Goal: Task Accomplishment & Management: Use online tool/utility

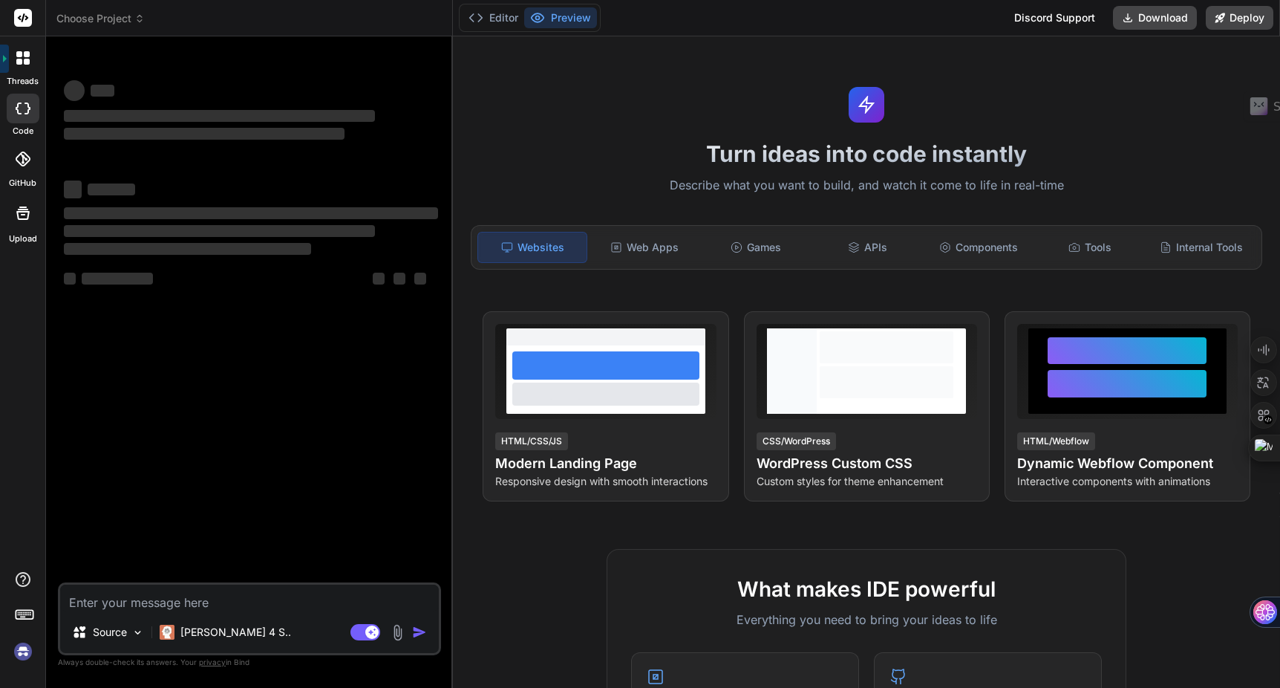
type textarea "x"
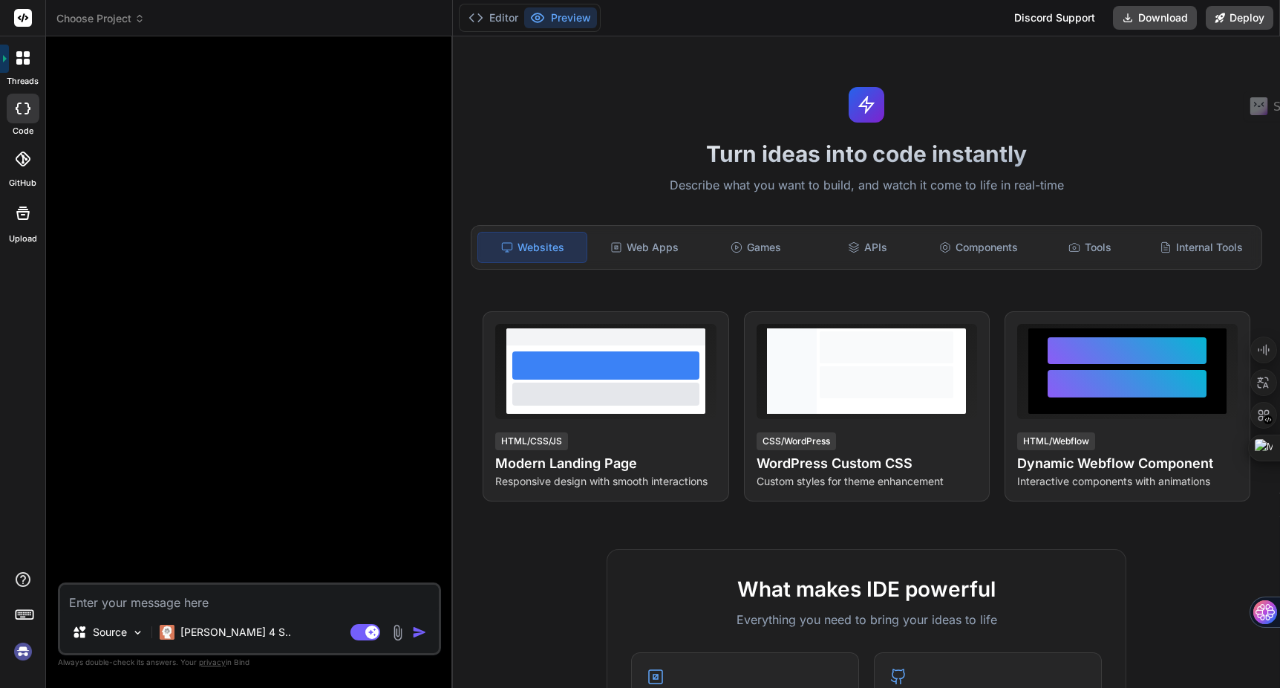
click at [111, 25] on span "Choose Project" at bounding box center [100, 18] width 88 height 15
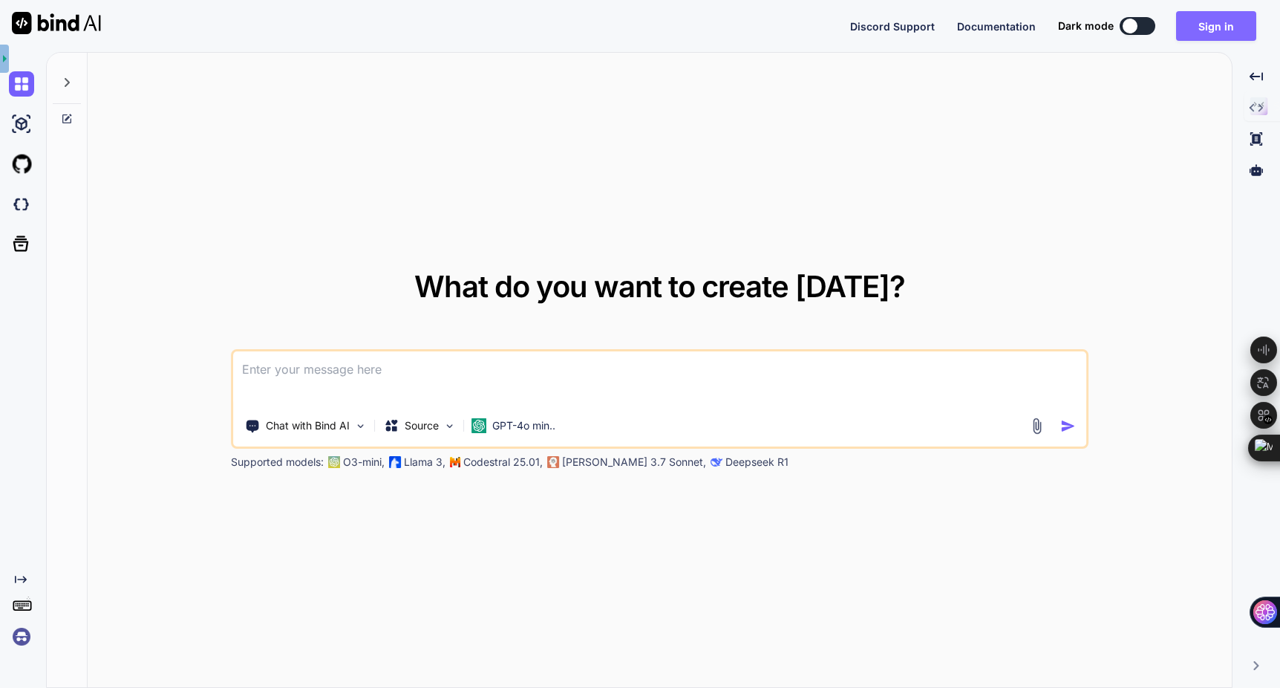
click at [1208, 30] on button "Sign in" at bounding box center [1216, 26] width 80 height 30
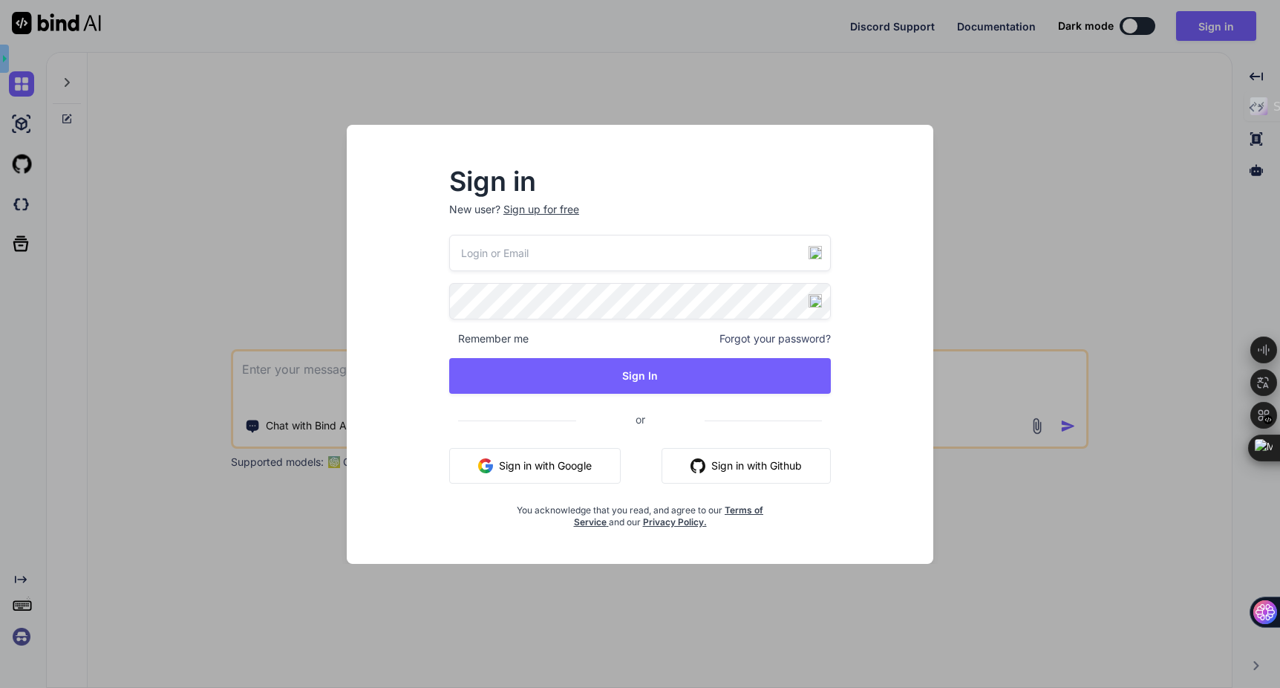
click at [542, 247] on input "email" at bounding box center [640, 253] width 382 height 36
type textarea "x"
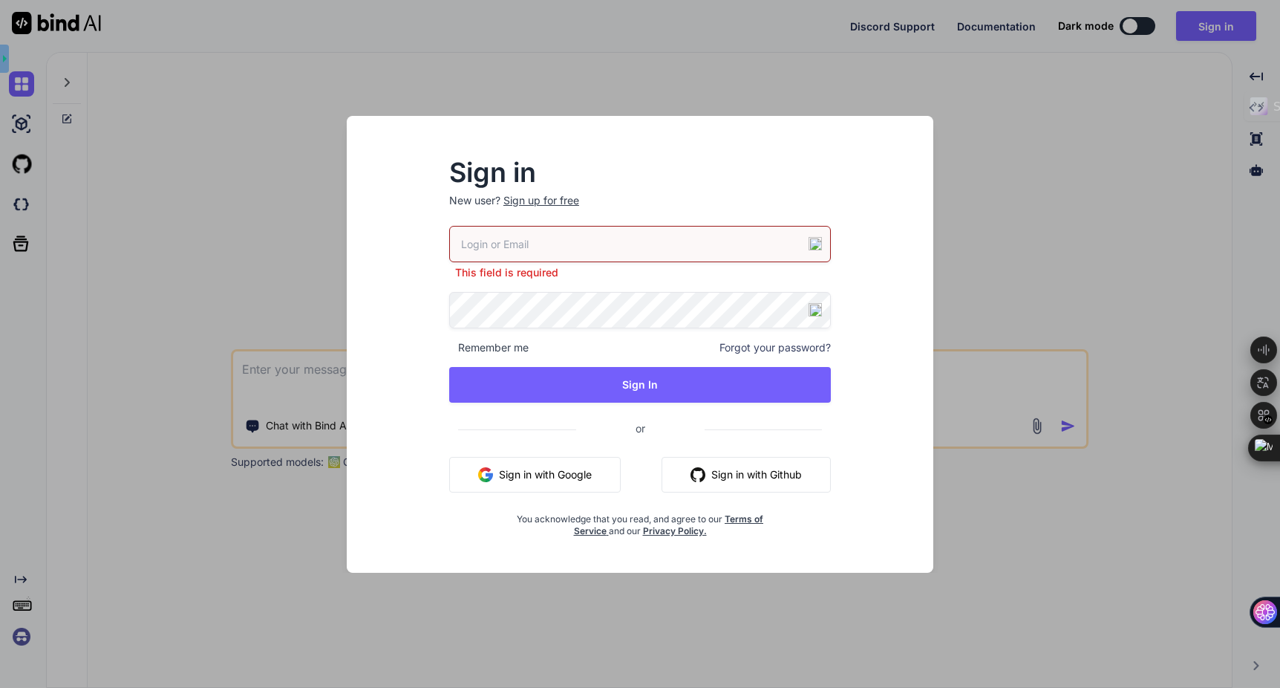
click at [430, 279] on div "Sign in New user? Sign up for free This field is required Remember me Forgot yo…" at bounding box center [640, 348] width 429 height 377
drag, startPoint x: 482, startPoint y: 388, endPoint x: 386, endPoint y: 429, distance: 103.9
click at [386, 429] on div "Sign in New user? Sign up for free This field is required Remember me Forgot yo…" at bounding box center [640, 358] width 563 height 430
click at [467, 470] on button "Sign in with Google" at bounding box center [535, 475] width 172 height 36
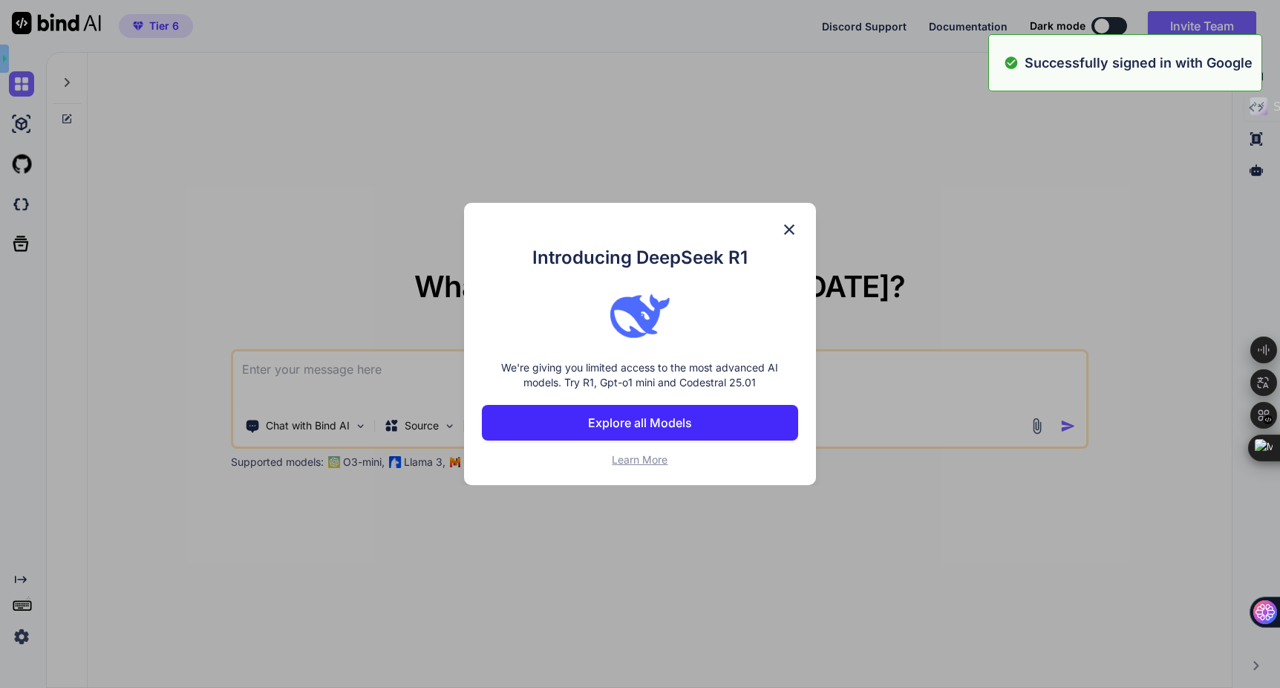
click at [787, 229] on img at bounding box center [790, 230] width 18 height 18
click at [787, 229] on div "What do you want to create today? Chat with Bind AI Source GPT-4o min.. Support…" at bounding box center [660, 371] width 1145 height 636
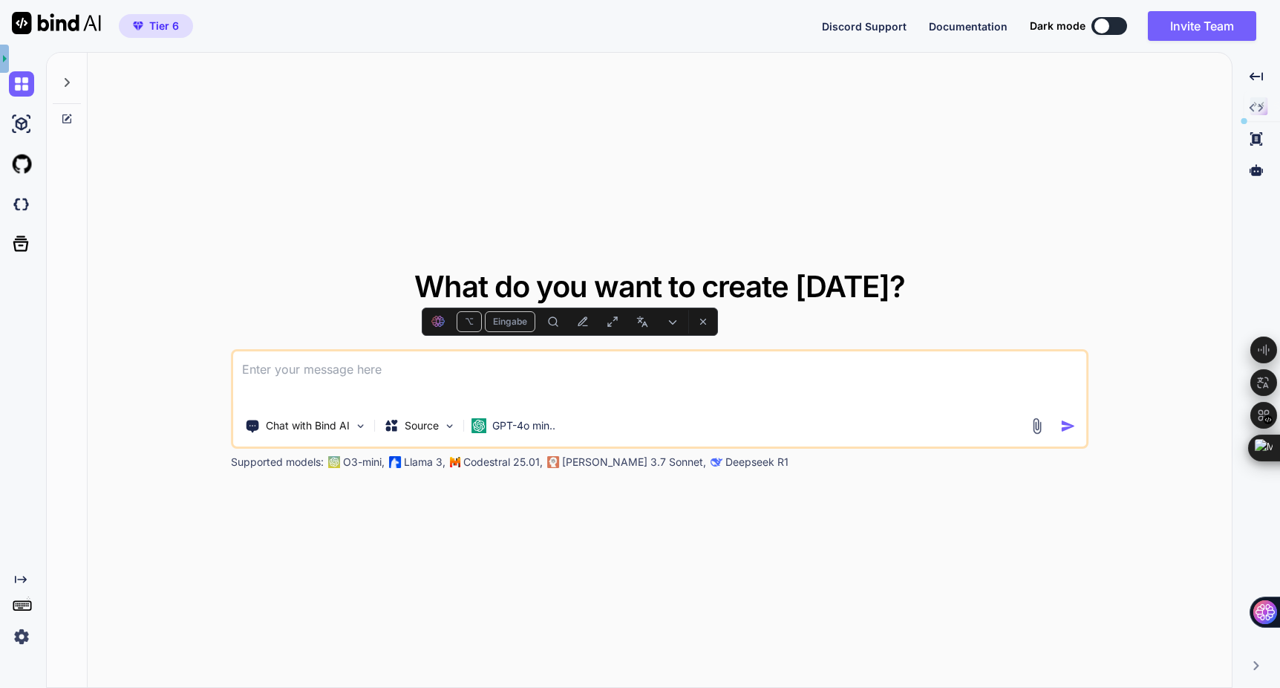
click at [994, 166] on div "What do you want to create today? Chat with Bind AI Source GPT-4o min.. Support…" at bounding box center [660, 371] width 1145 height 636
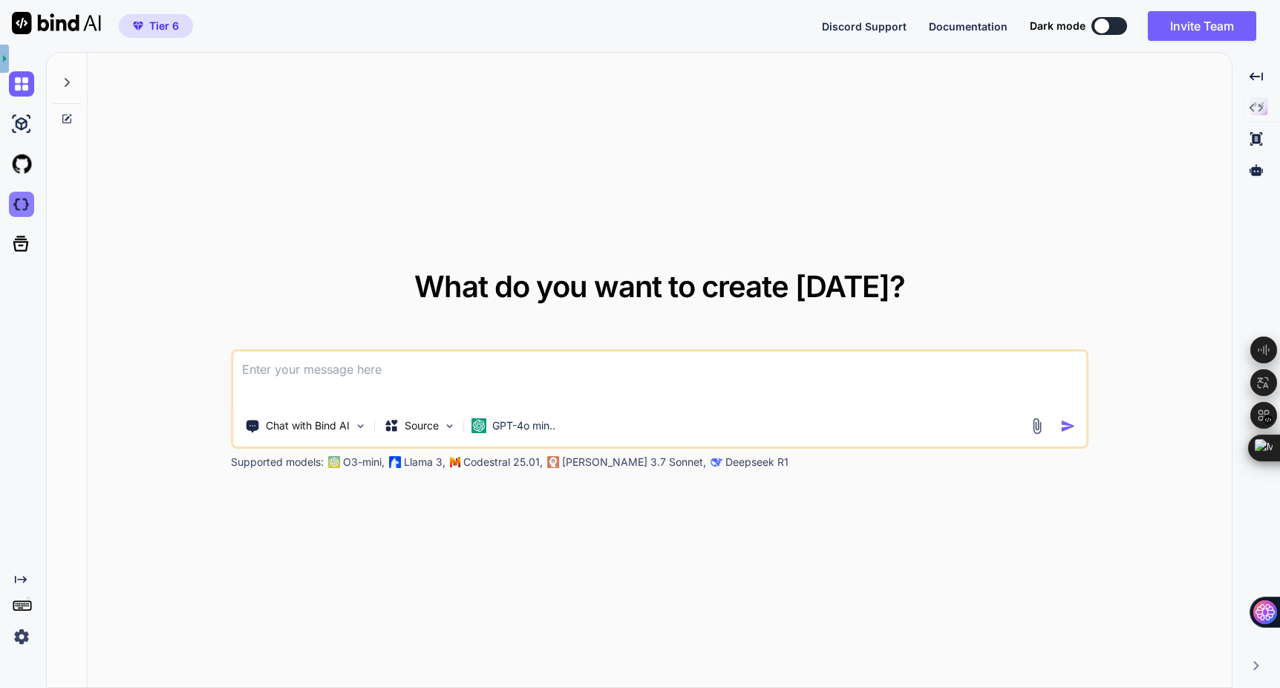
click at [27, 205] on img at bounding box center [21, 204] width 25 height 25
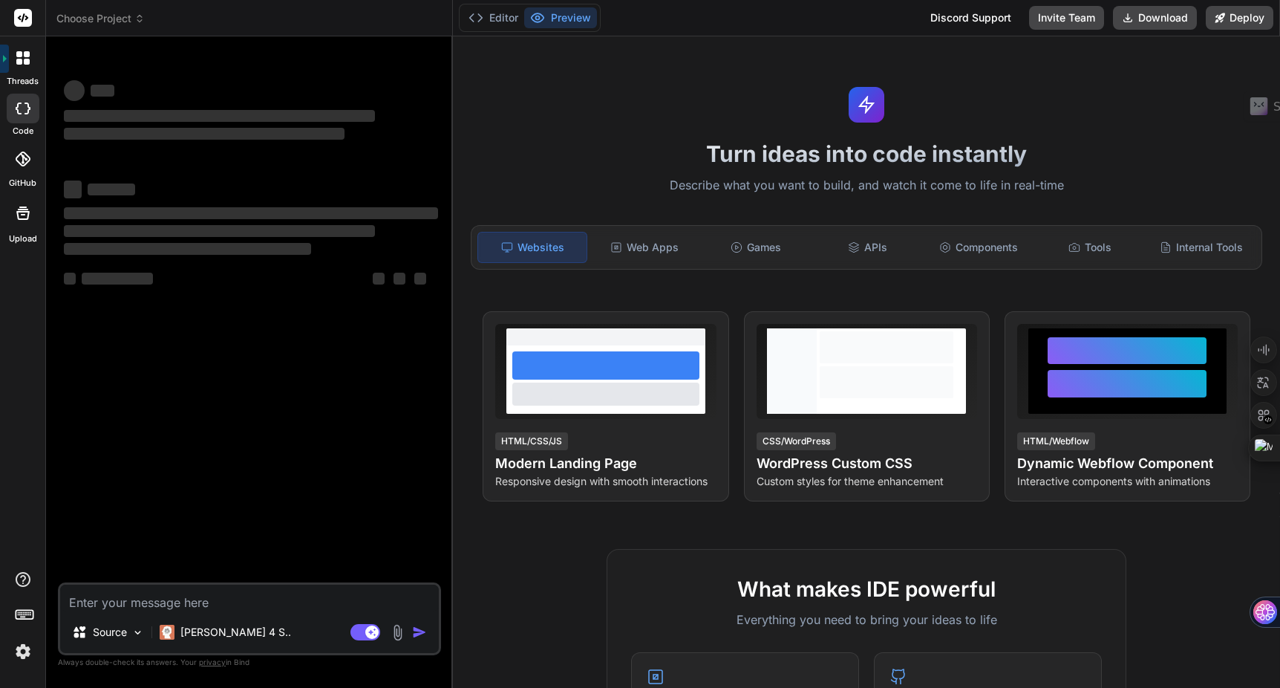
click at [128, 23] on span "Choose Project" at bounding box center [100, 18] width 88 height 15
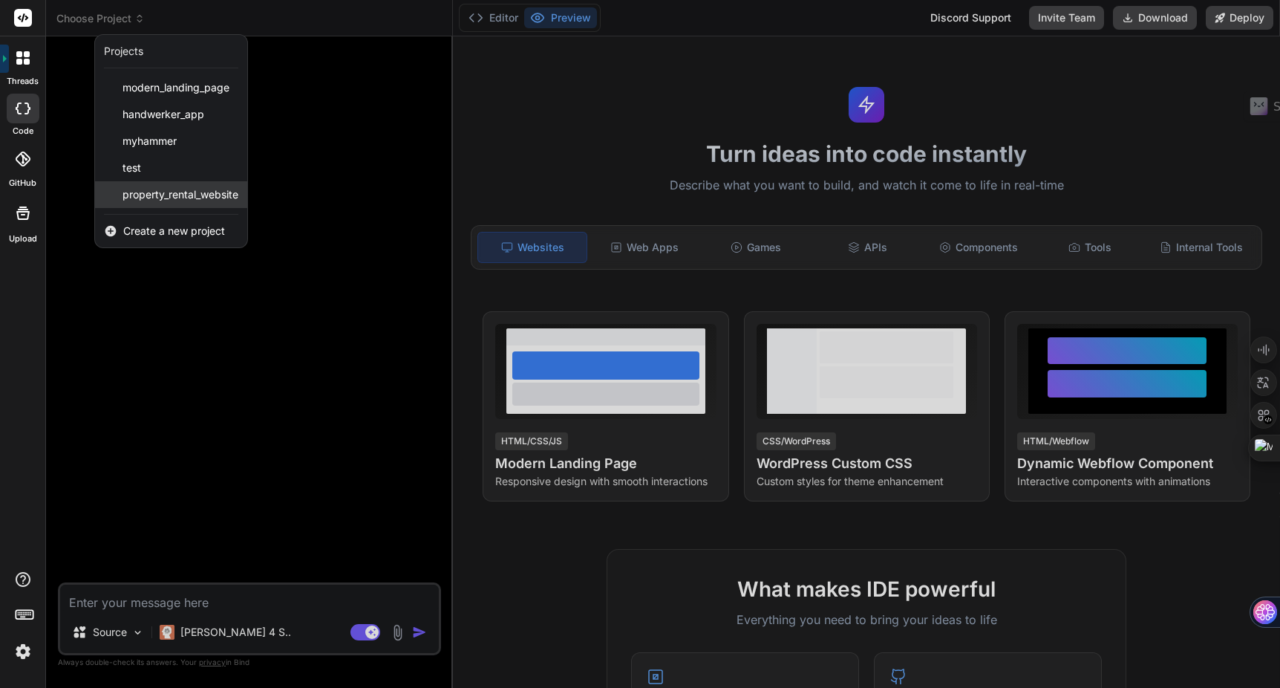
click at [160, 195] on span "property_rental_website" at bounding box center [181, 194] width 116 height 15
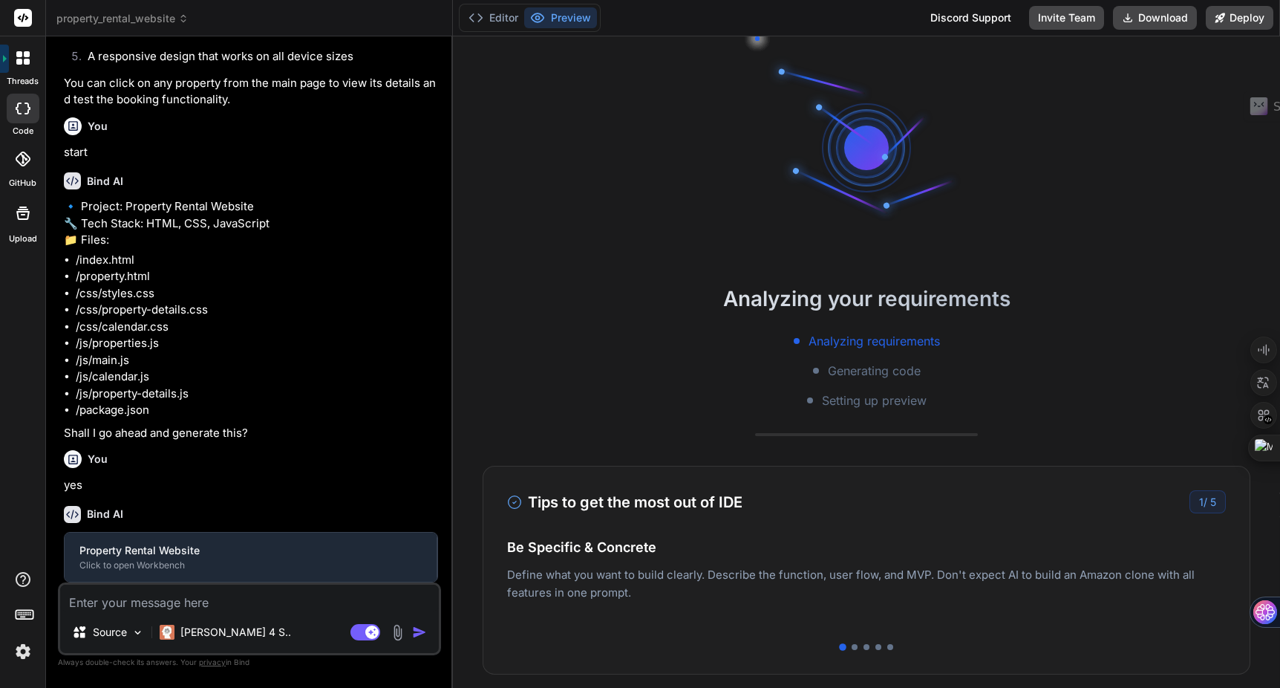
scroll to position [471, 0]
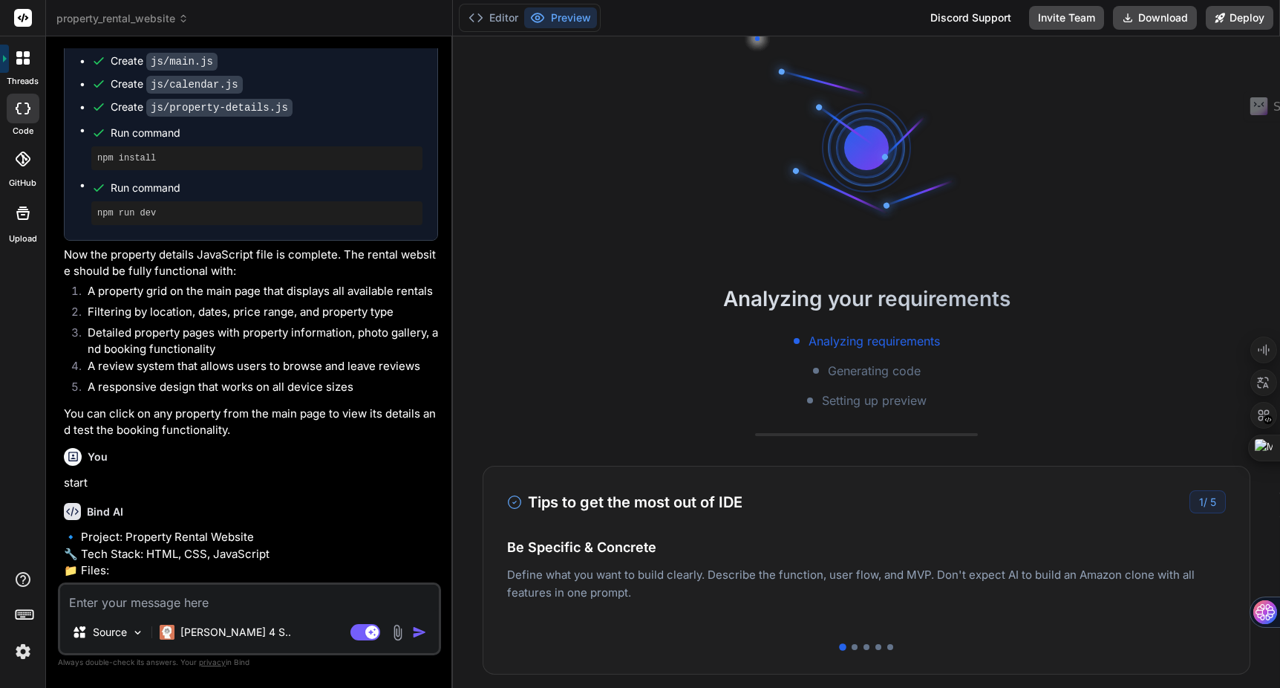
click at [19, 648] on img at bounding box center [22, 651] width 25 height 25
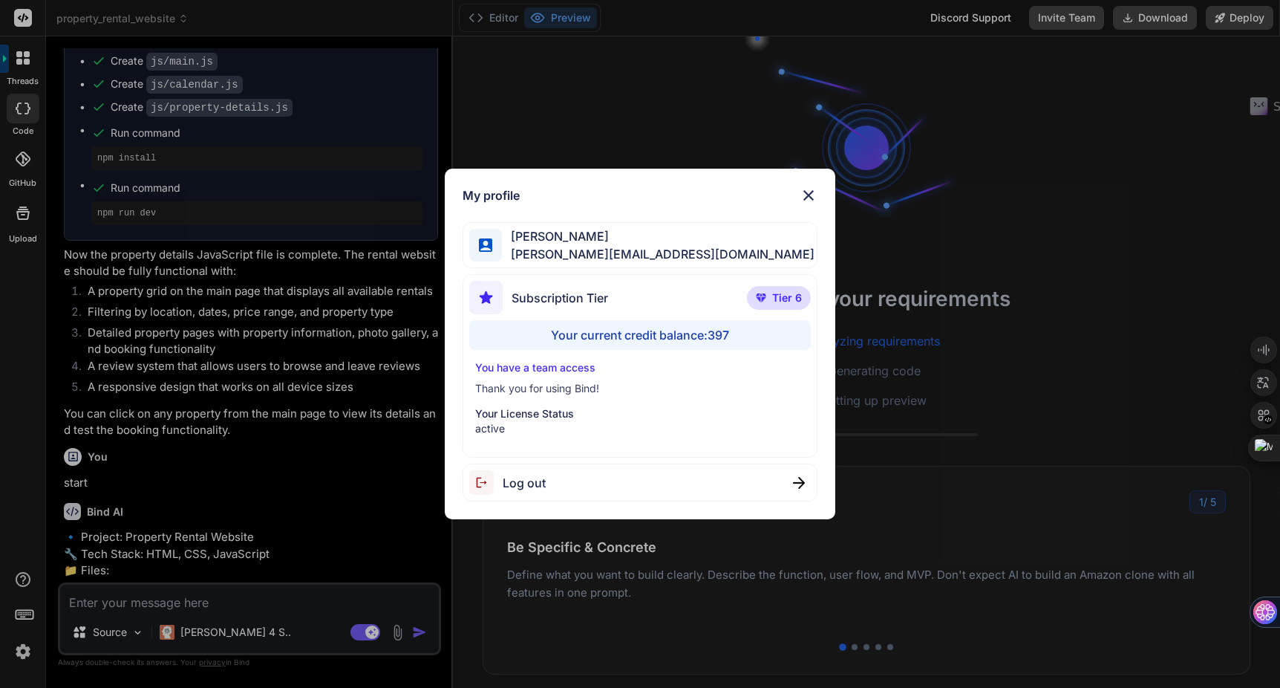
scroll to position [127, 0]
click at [809, 192] on img at bounding box center [809, 195] width 18 height 18
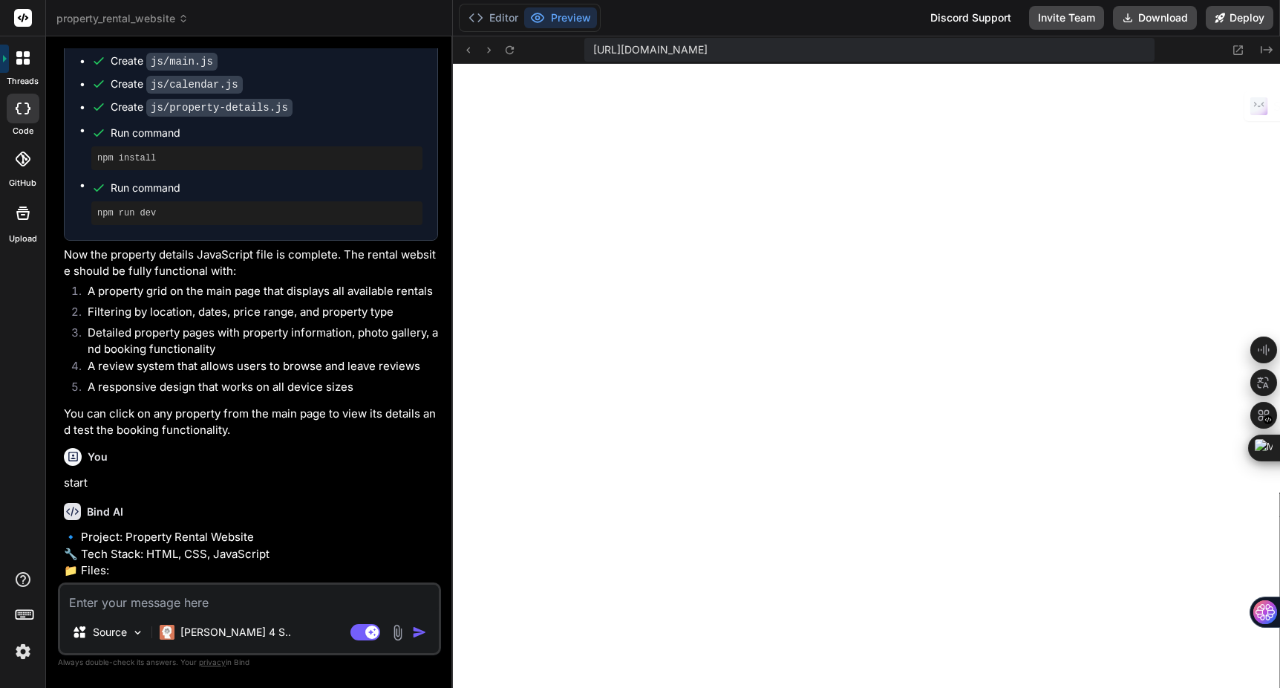
scroll to position [649, 0]
type textarea "x"
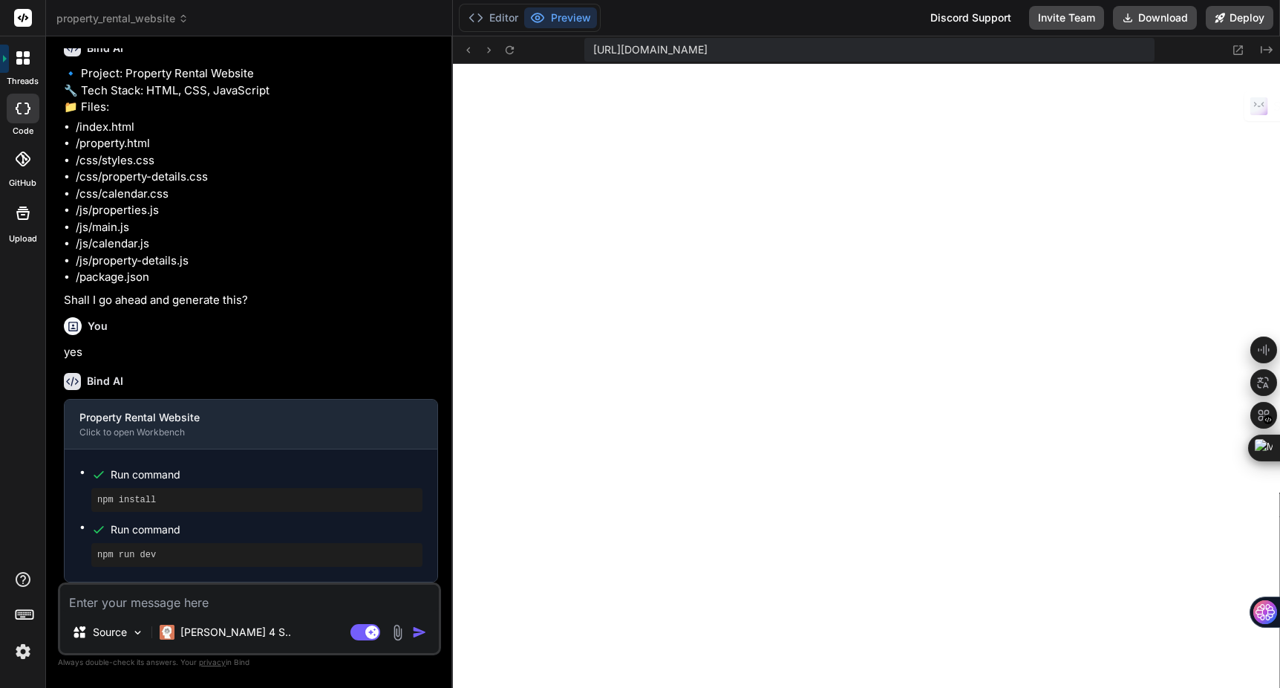
scroll to position [963, 0]
click at [161, 598] on textarea at bounding box center [249, 598] width 379 height 27
type textarea "e"
type textarea "x"
type textarea "es"
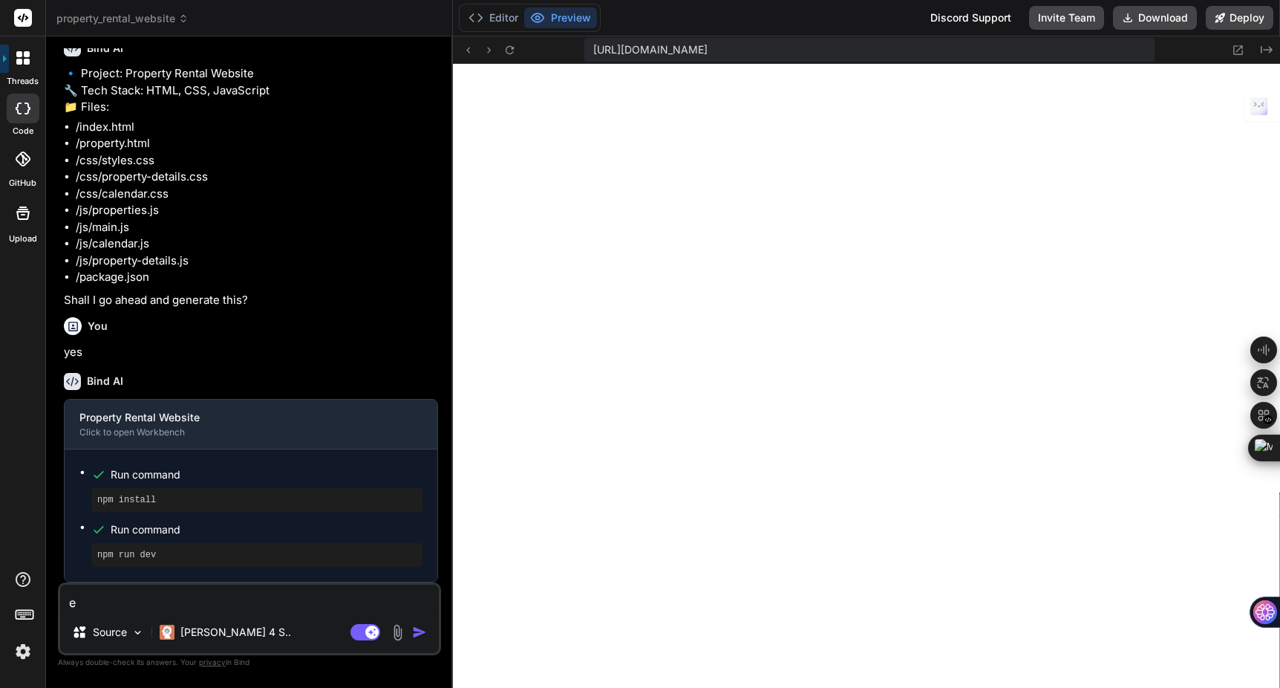
type textarea "x"
type textarea "es"
type textarea "x"
type textarea "es f"
type textarea "x"
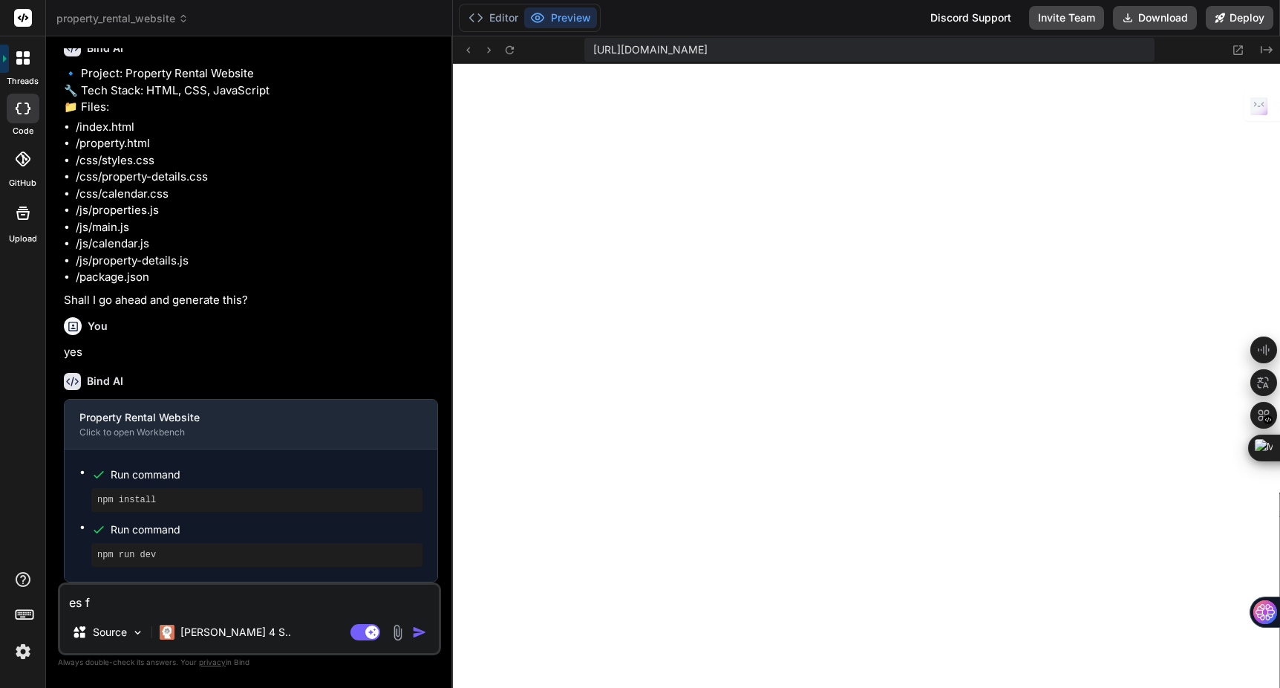
type textarea "es fe"
type textarea "x"
type textarea "es feh"
type textarea "x"
type textarea "[PERSON_NAME]"
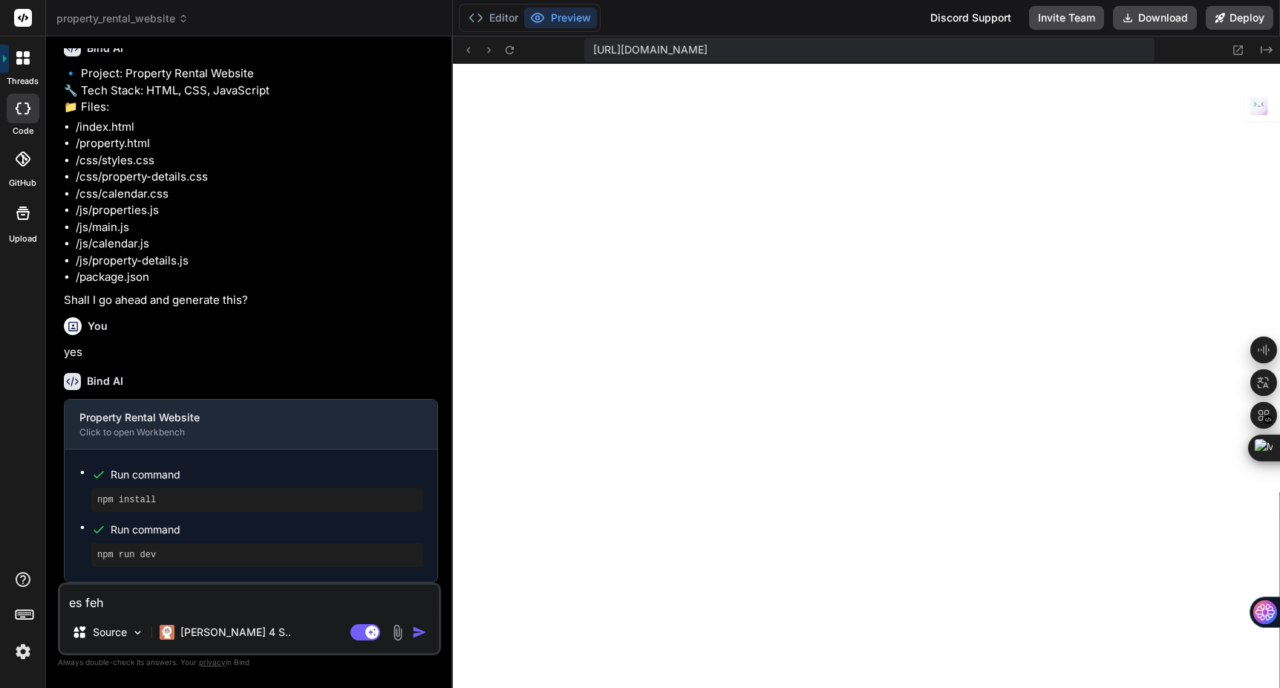
type textarea "x"
type textarea "es fehlt"
type textarea "x"
type textarea "es fehlt"
type textarea "x"
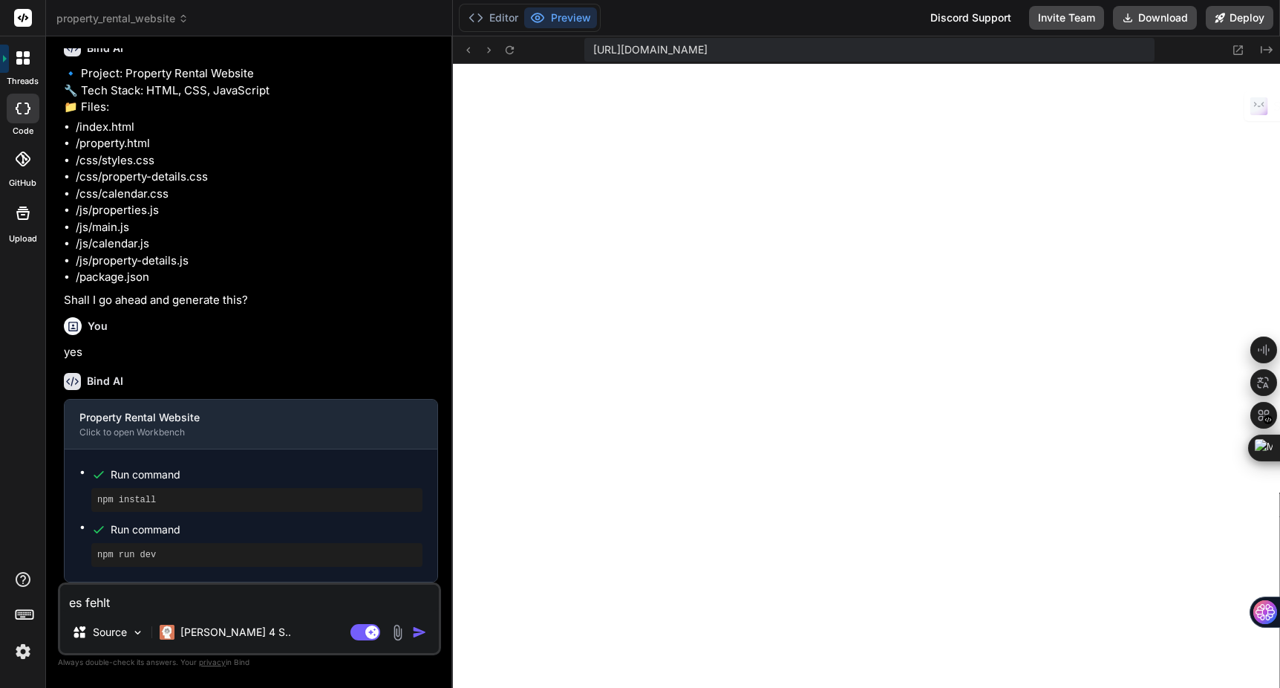
type textarea "es fehlt d"
type textarea "x"
type textarea "es fehlt da"
type textarea "x"
type textarea "es fehlt das"
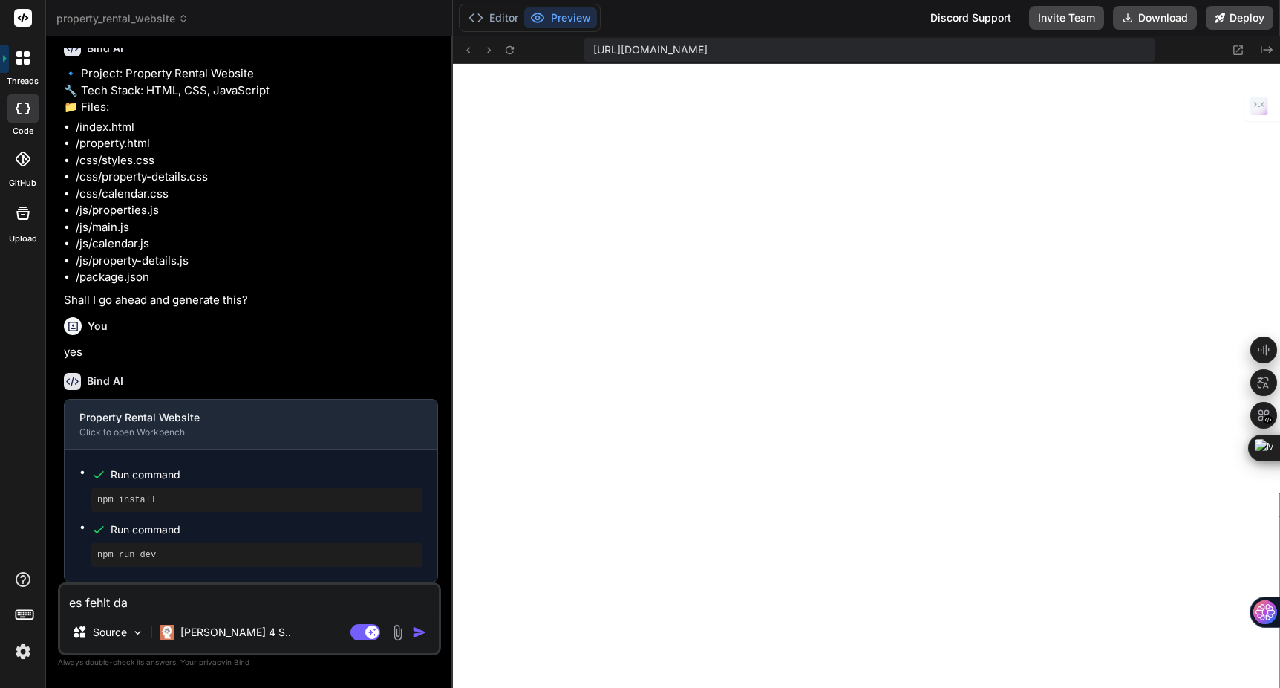
type textarea "x"
type textarea "es fehlt das"
type textarea "x"
type textarea "es fehlt das c"
type textarea "x"
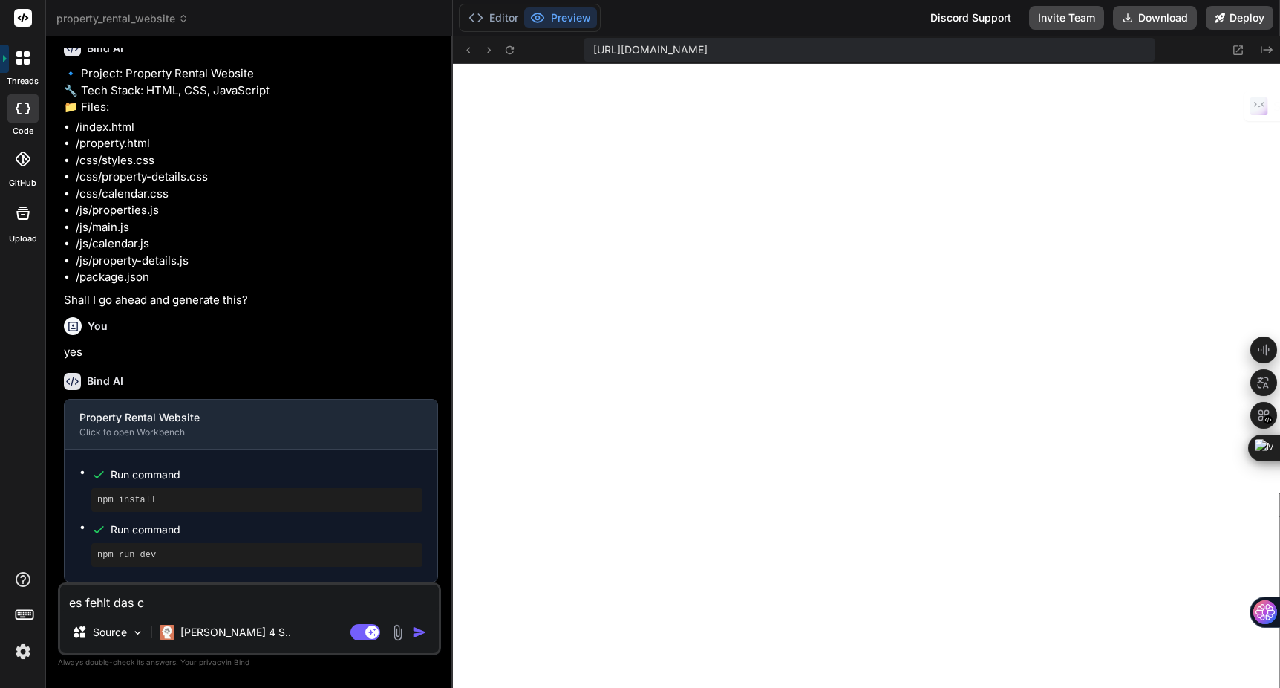
type textarea "es fehlt das cs"
type textarea "x"
type textarea "es fehlt das css"
type textarea "x"
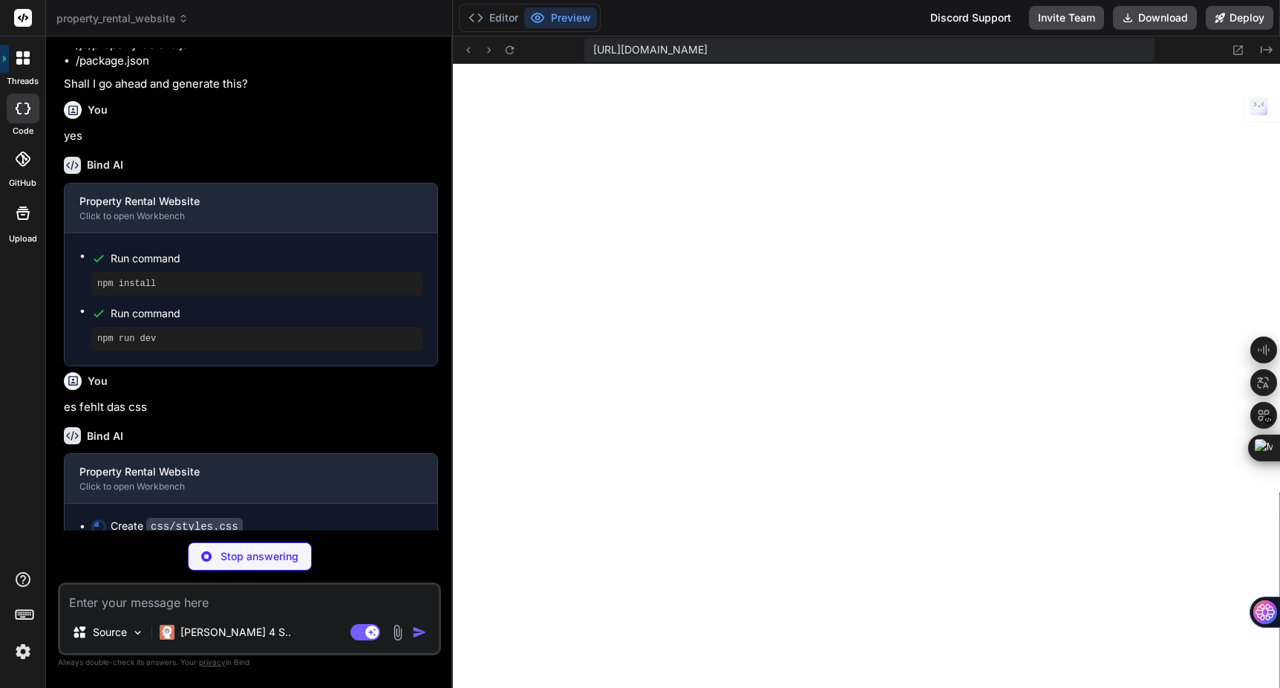
scroll to position [1199, 0]
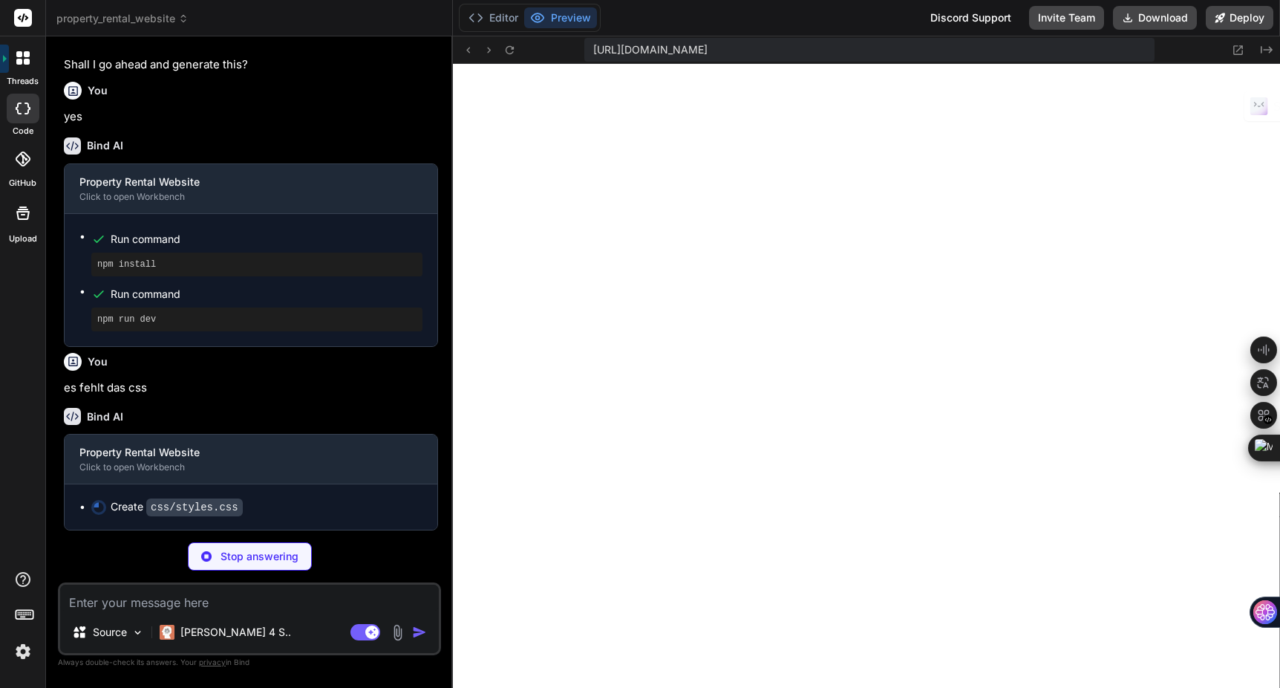
click at [25, 659] on img at bounding box center [22, 651] width 25 height 25
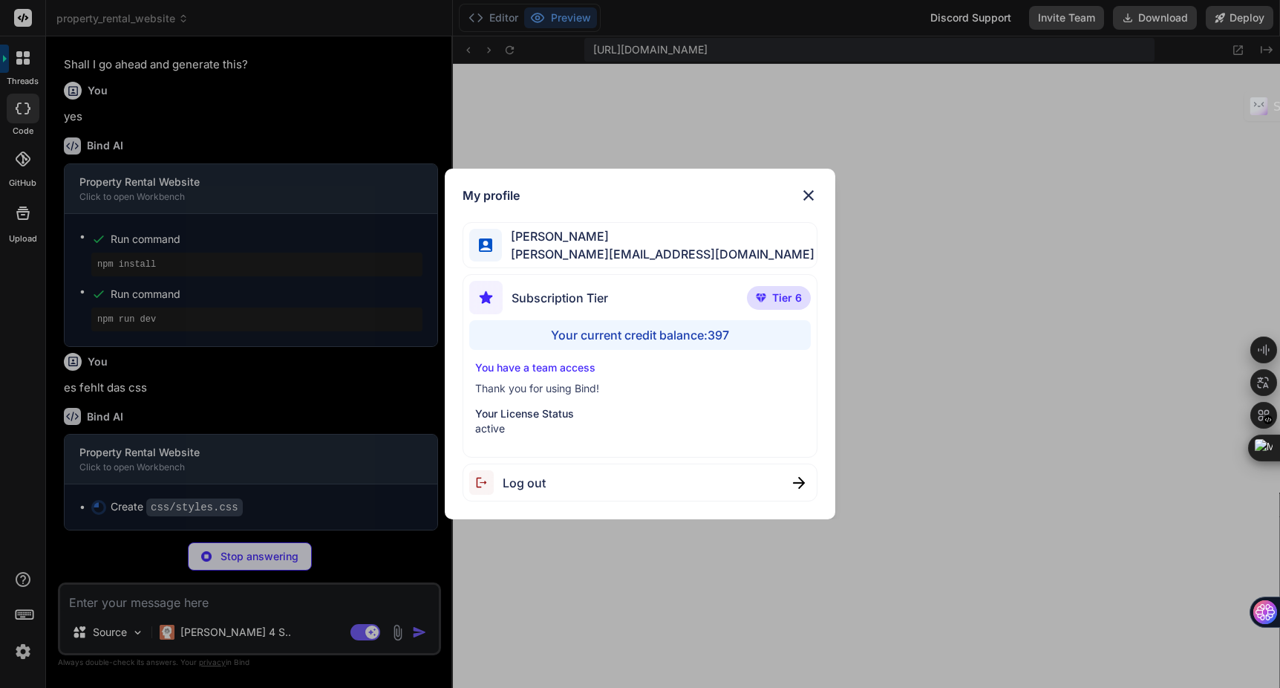
click at [720, 334] on div "Your current credit balance: 397" at bounding box center [640, 335] width 342 height 30
click at [601, 333] on div "Your current credit balance: 397" at bounding box center [640, 335] width 342 height 30
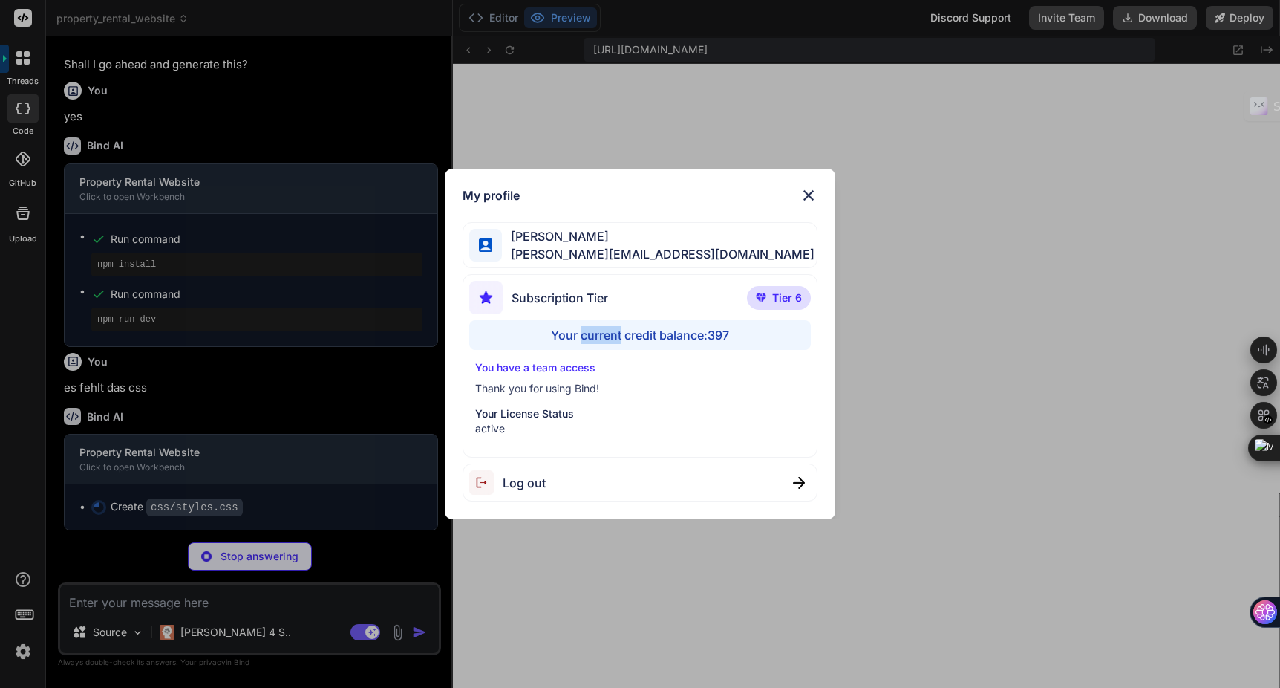
click at [601, 333] on div "Your current credit balance: 397" at bounding box center [640, 335] width 342 height 30
click at [601, 331] on div "Your current credit balance: 397" at bounding box center [640, 335] width 342 height 30
drag, startPoint x: 741, startPoint y: 331, endPoint x: 605, endPoint y: 331, distance: 135.9
click at [605, 331] on div "Your current credit balance: 397" at bounding box center [640, 335] width 342 height 30
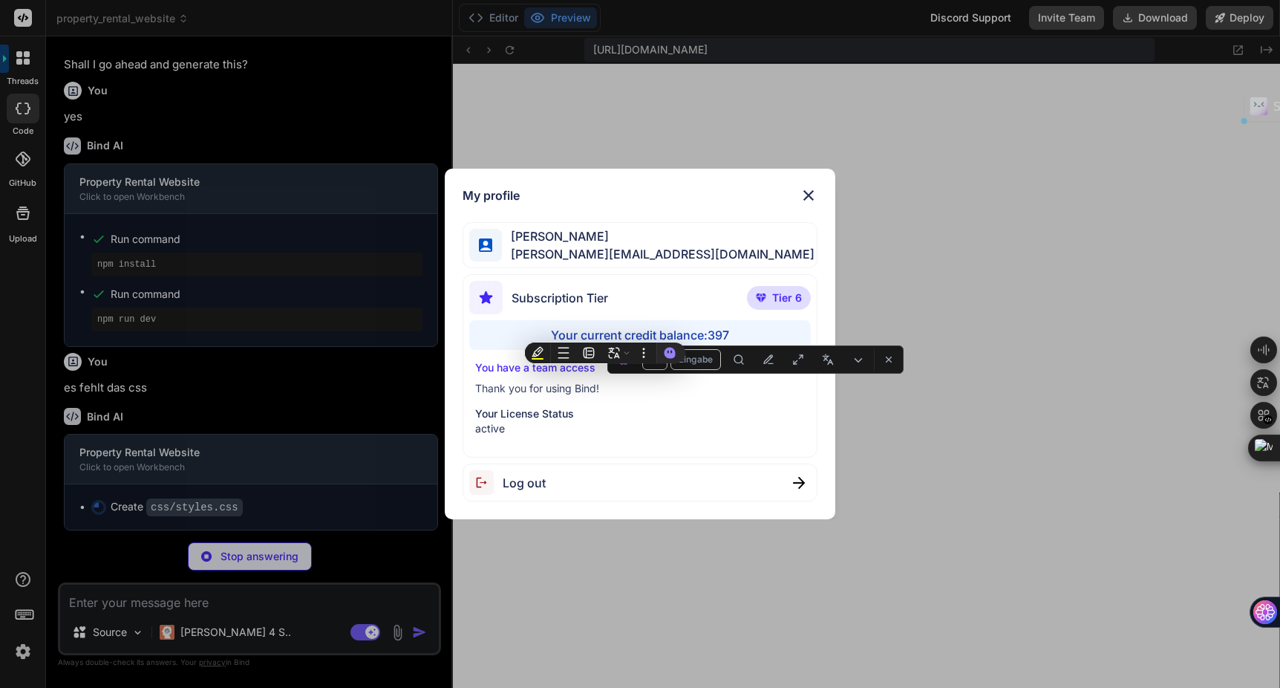
click at [703, 314] on div "Subscription Tier Tier 6" at bounding box center [640, 300] width 342 height 39
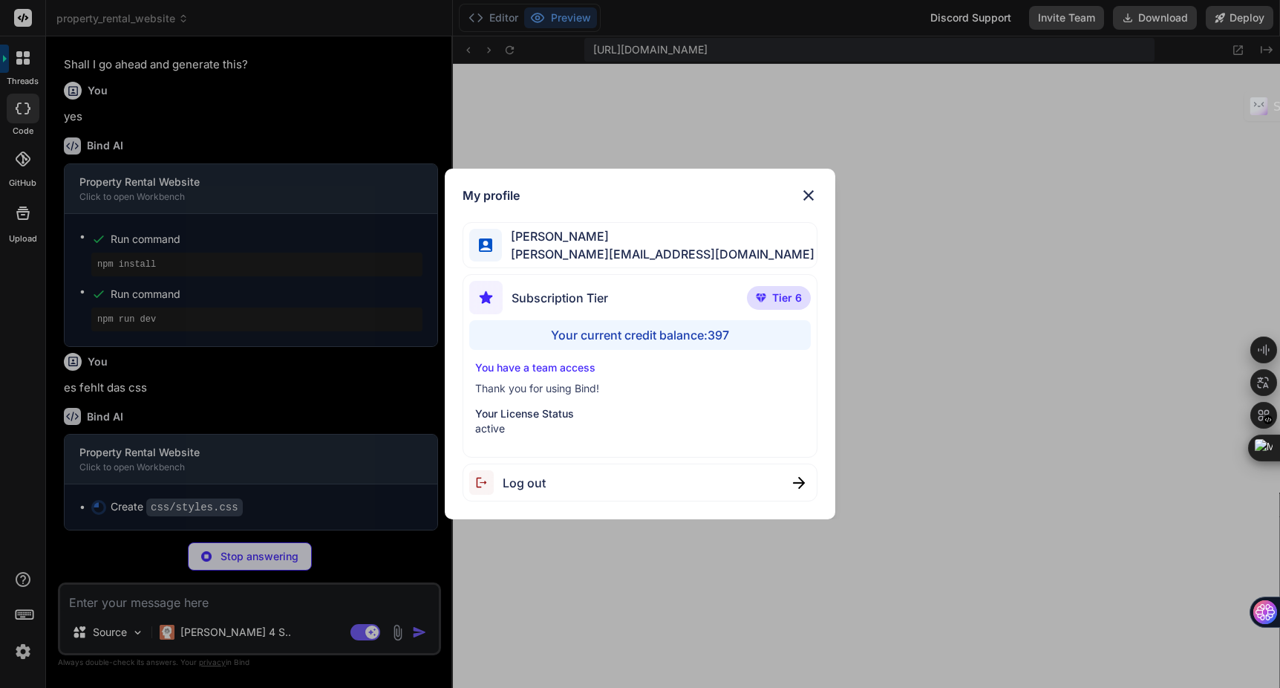
click at [764, 304] on p "Tier 6" at bounding box center [779, 298] width 64 height 24
click at [812, 192] on img at bounding box center [809, 195] width 18 height 18
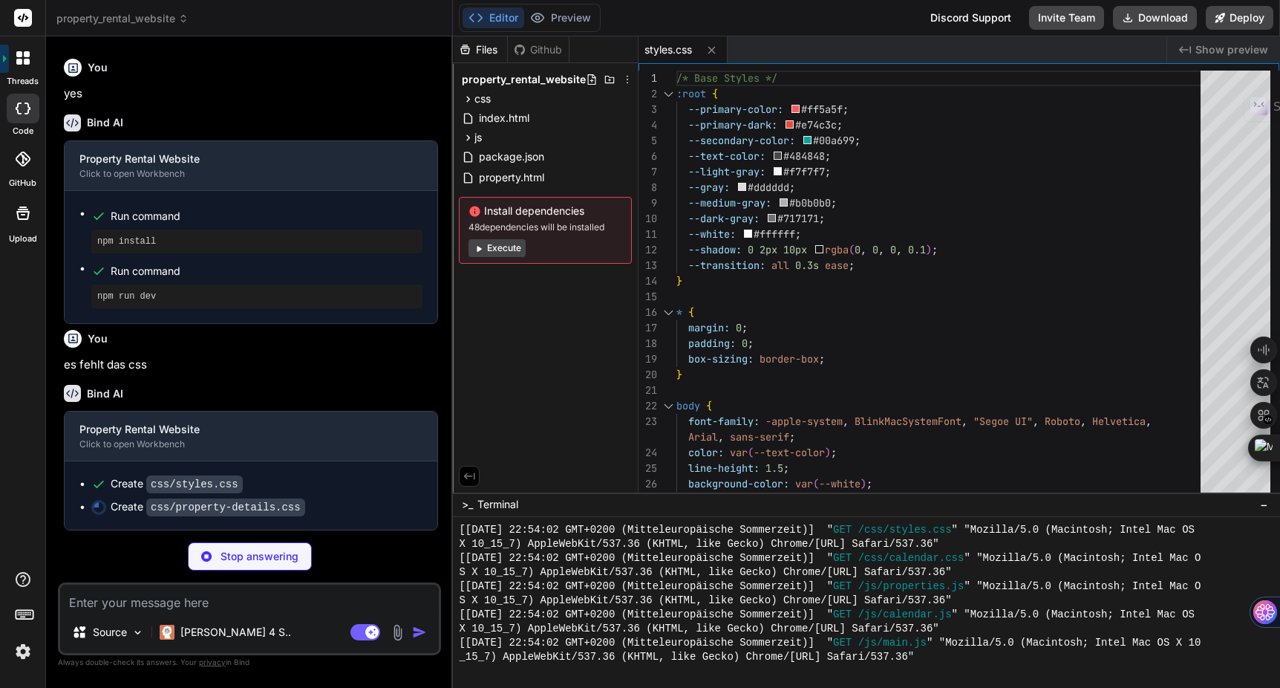
scroll to position [1222, 0]
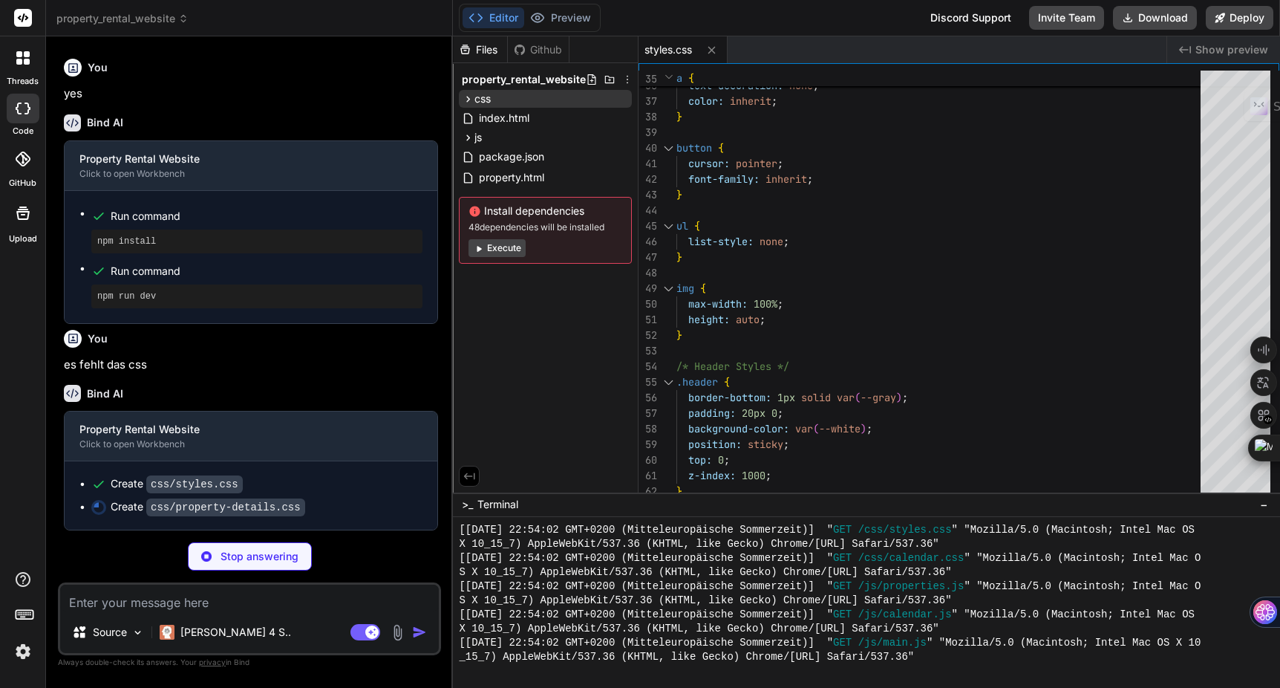
type textarea "x"
type textarea "grid-template-columns: [DEMOGRAPHIC_DATA] 1fr; } .booking-dates { grid-template…"
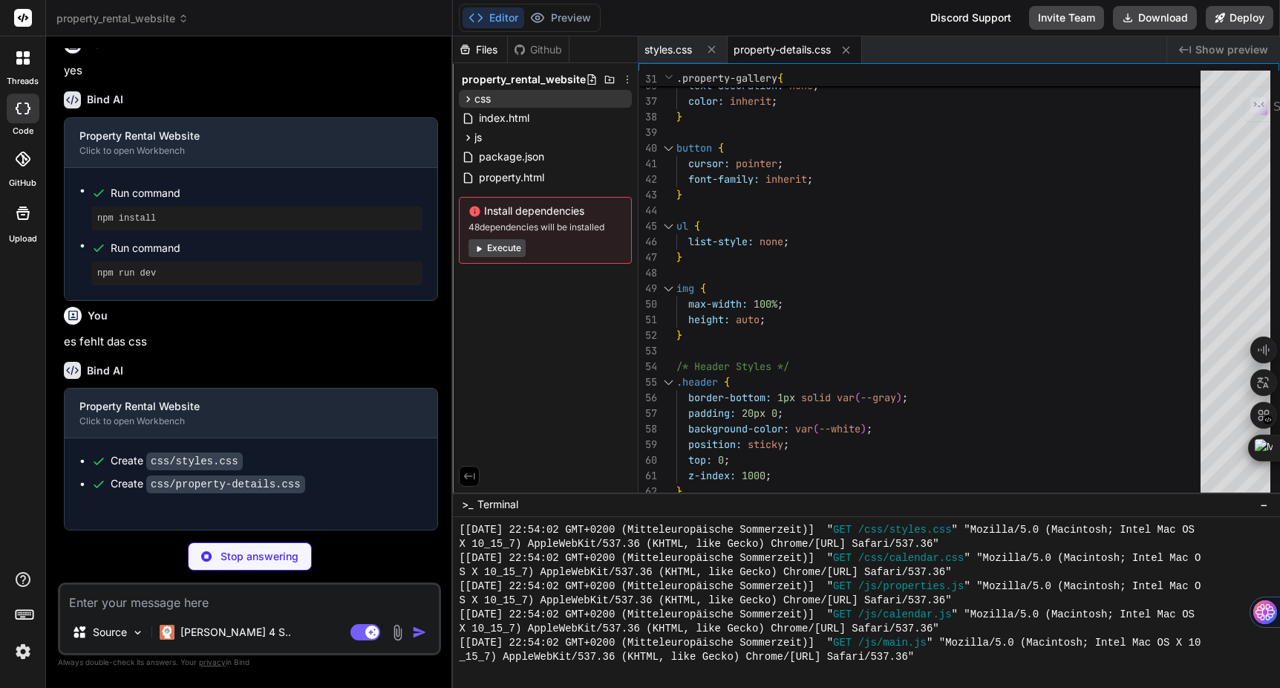
type textarea "x"
type textarea "} }"
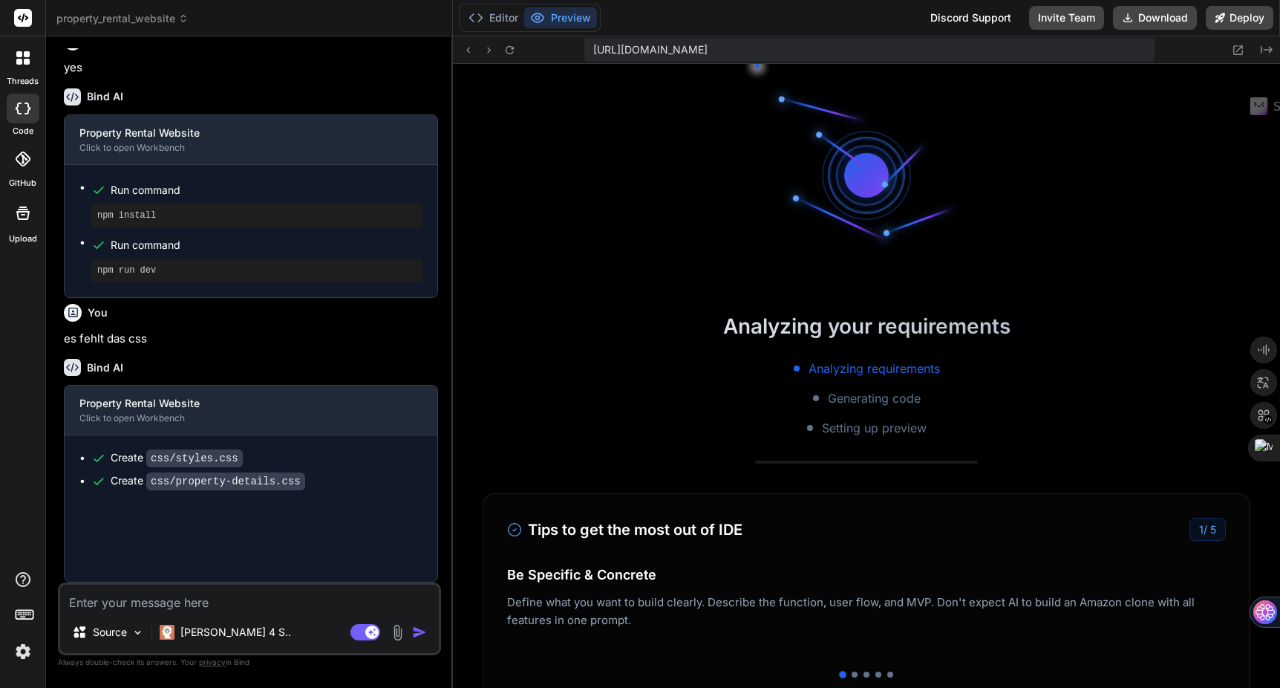
type textarea "x"
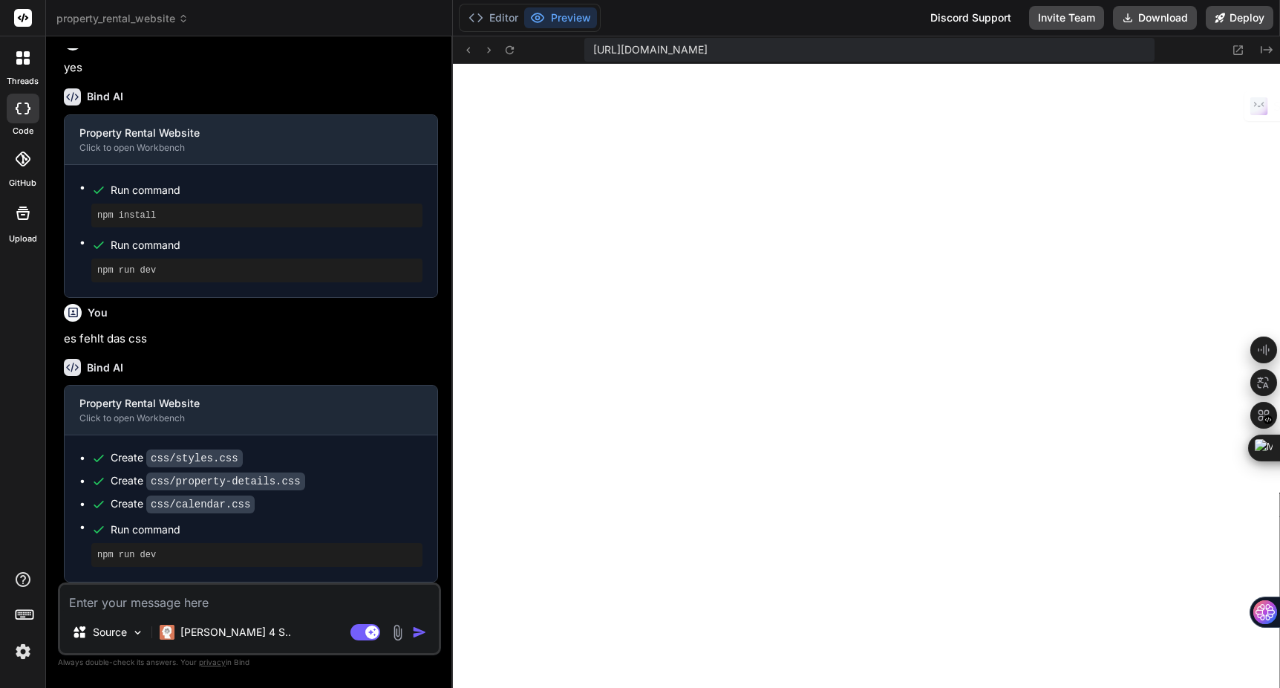
scroll to position [1736, 0]
click at [1240, 53] on icon at bounding box center [1239, 50] width 10 height 10
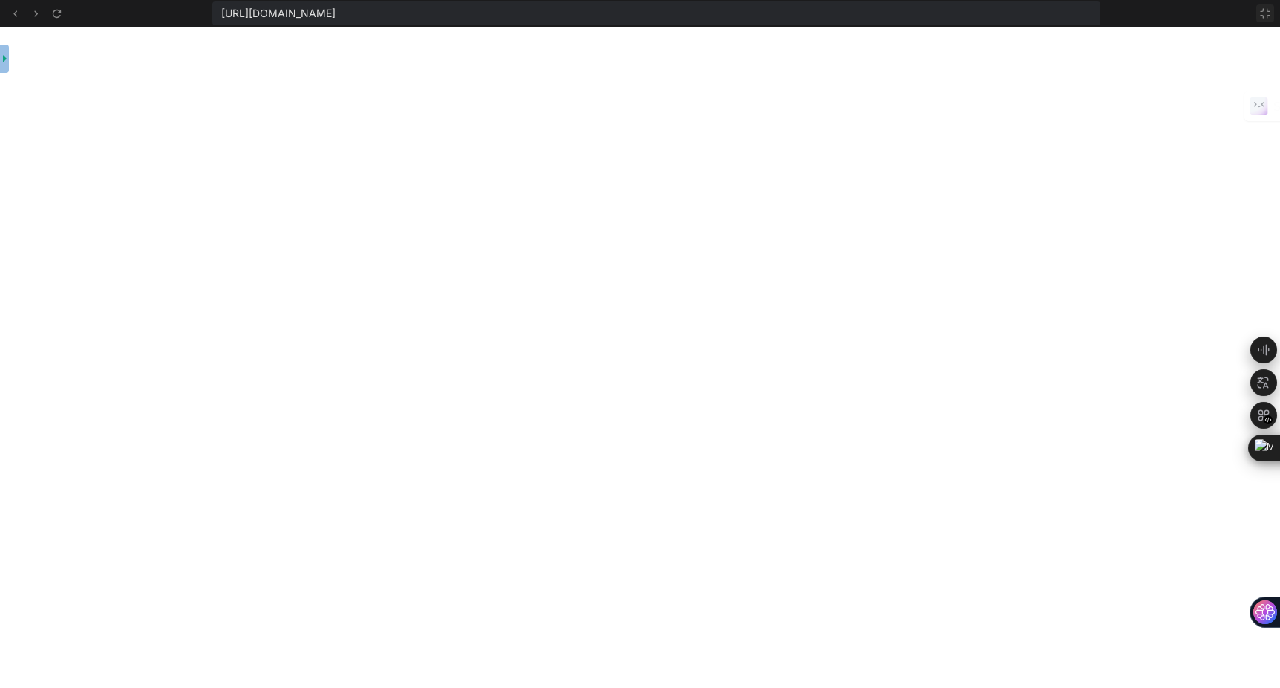
click at [1264, 13] on icon at bounding box center [1266, 13] width 12 height 12
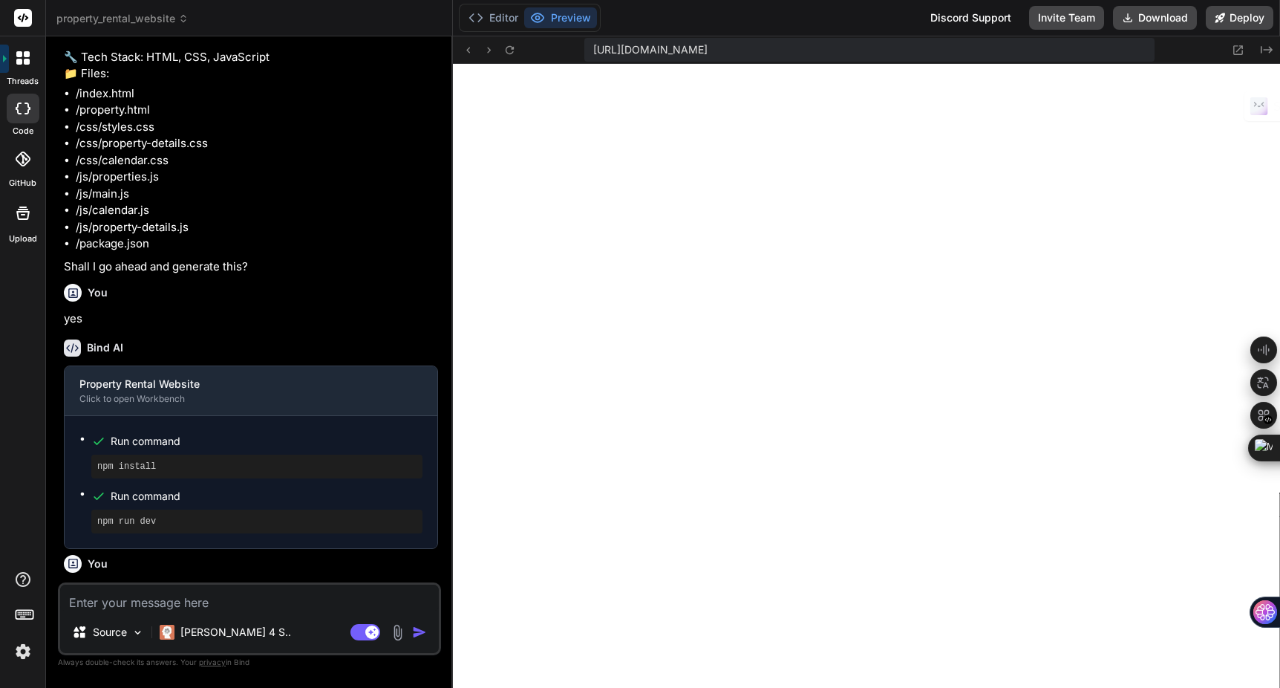
scroll to position [692, 0]
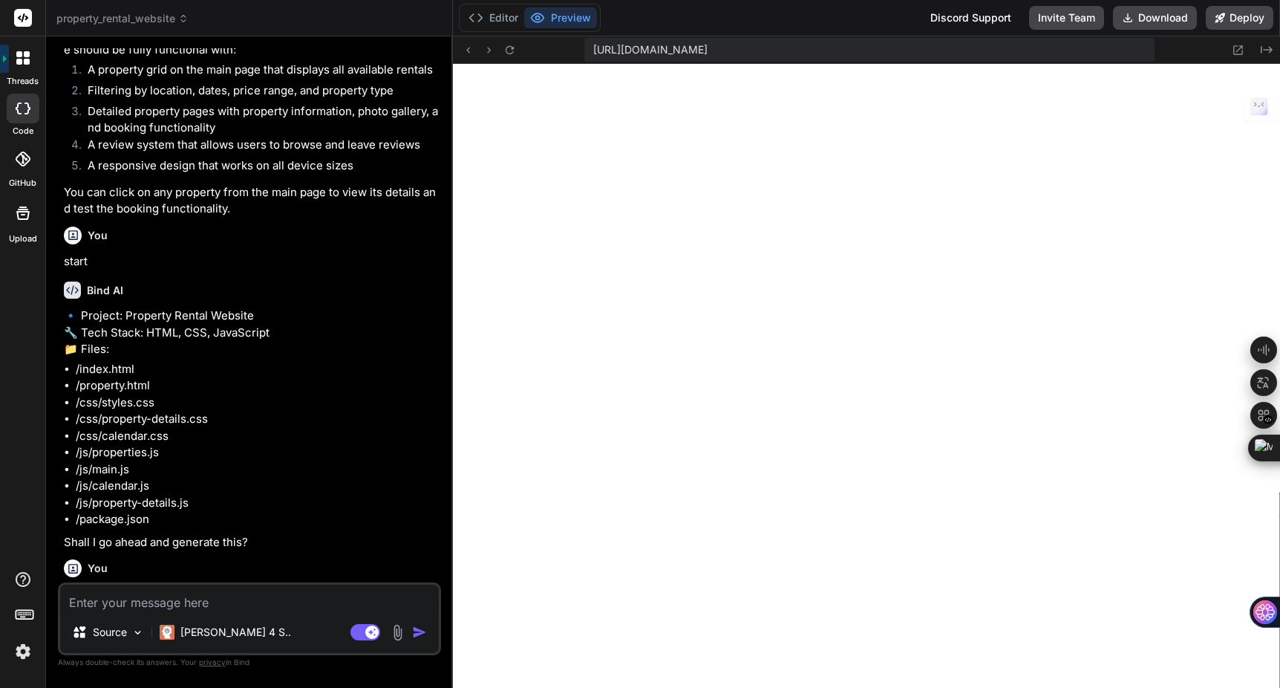
click at [19, 651] on img at bounding box center [22, 651] width 25 height 25
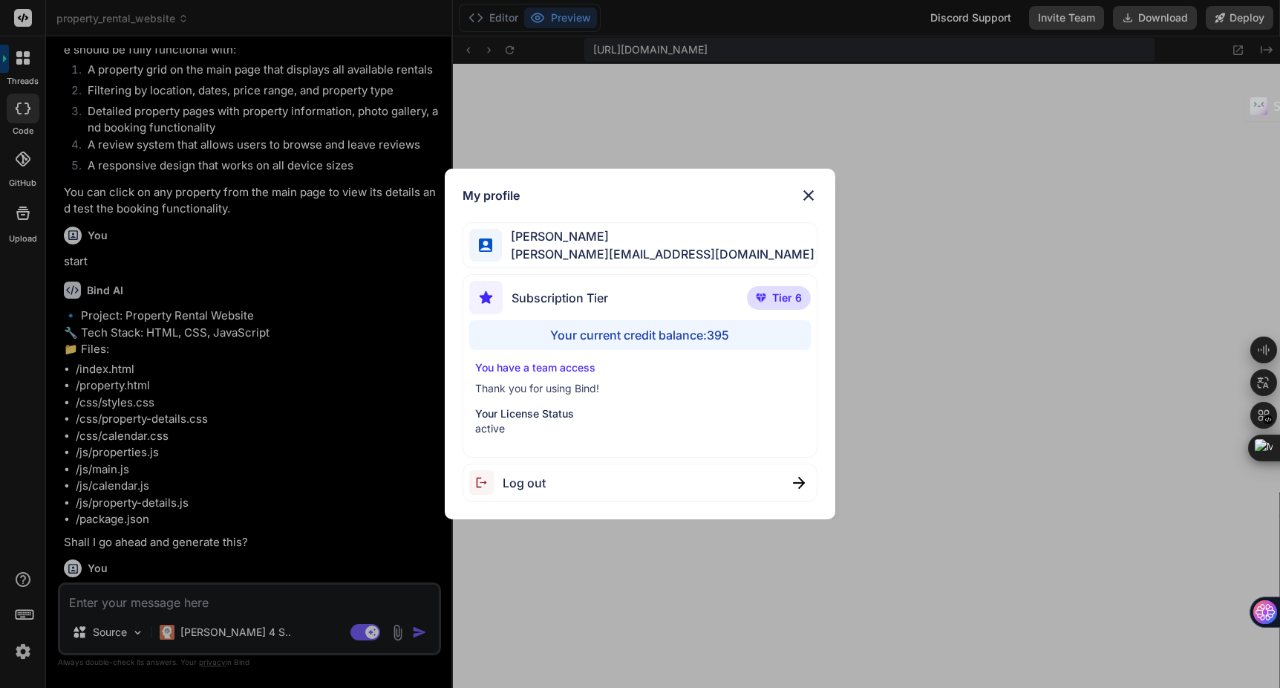
click at [674, 336] on div "Your current credit balance: 395" at bounding box center [640, 335] width 342 height 30
click at [807, 192] on img at bounding box center [809, 195] width 18 height 18
